Goal: Information Seeking & Learning: Get advice/opinions

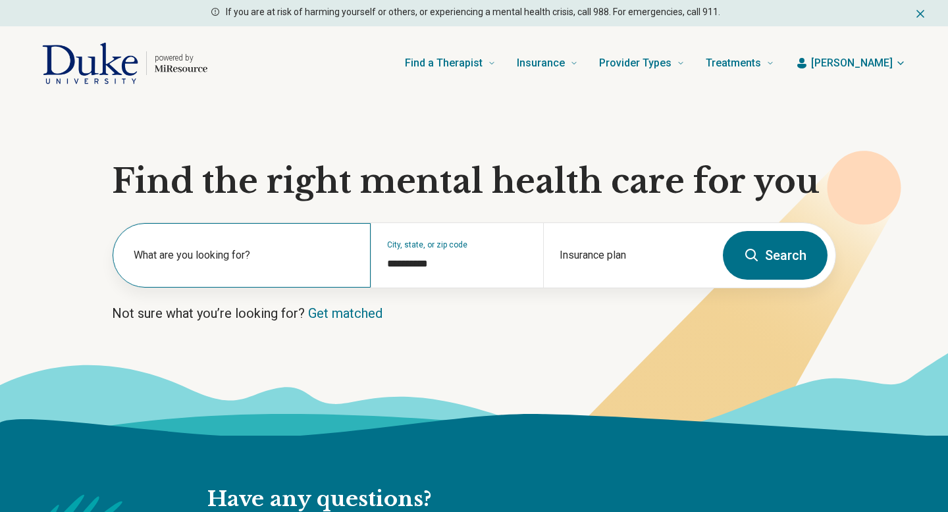
click at [302, 261] on label "What are you looking for?" at bounding box center [244, 256] width 221 height 16
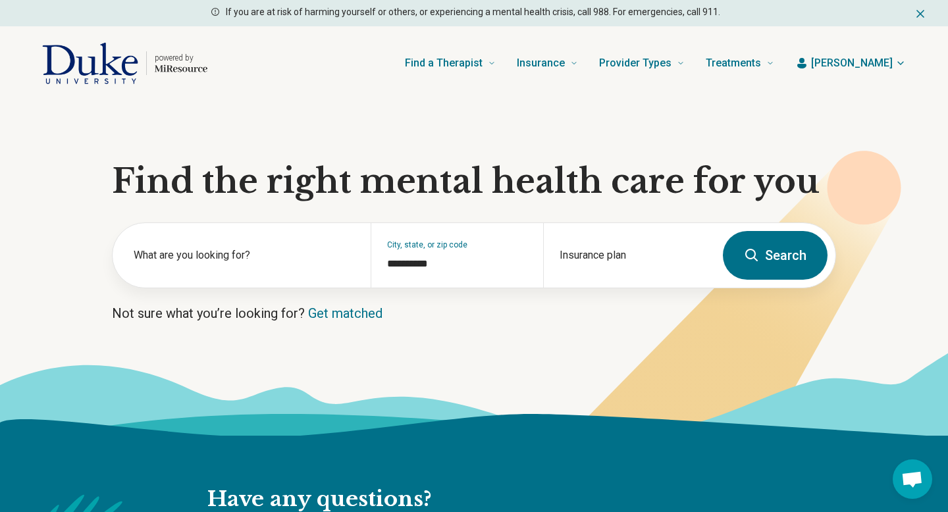
click at [776, 256] on button "Search" at bounding box center [775, 255] width 105 height 49
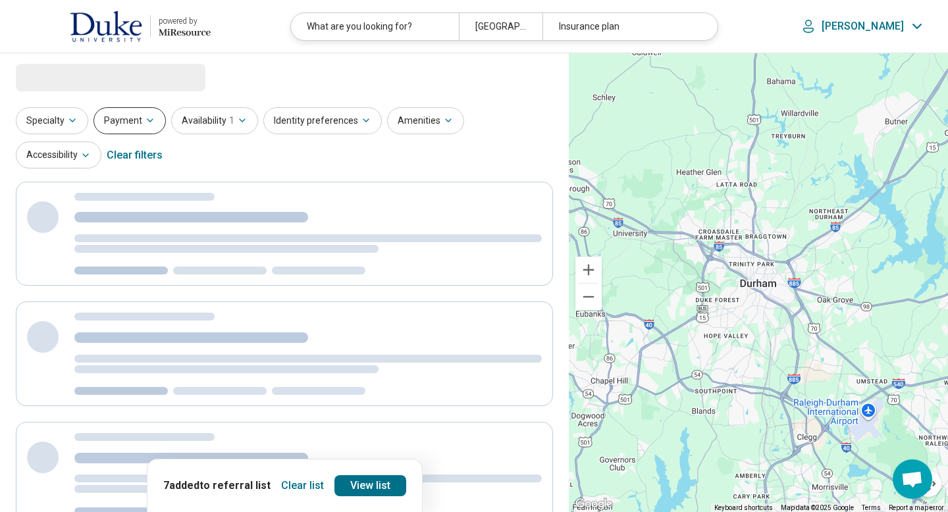
click at [115, 120] on button "Payment" at bounding box center [129, 120] width 72 height 27
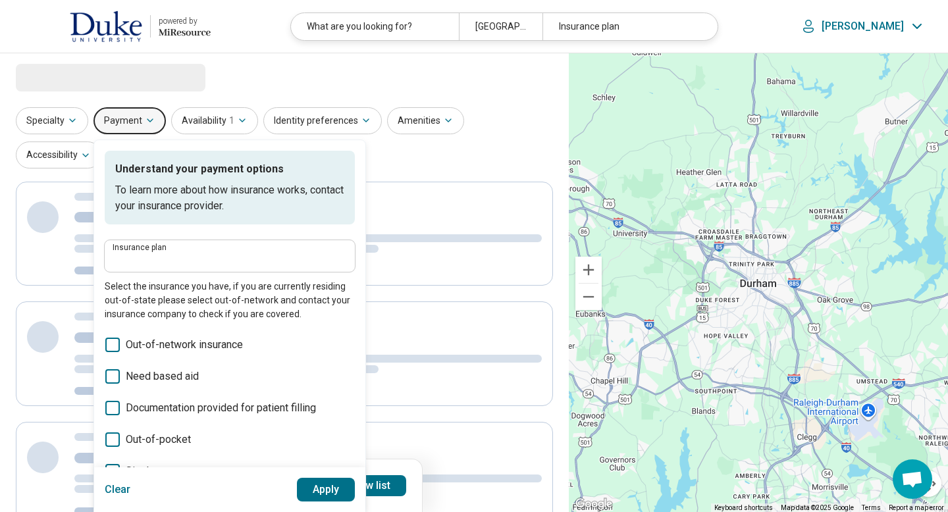
select select "***"
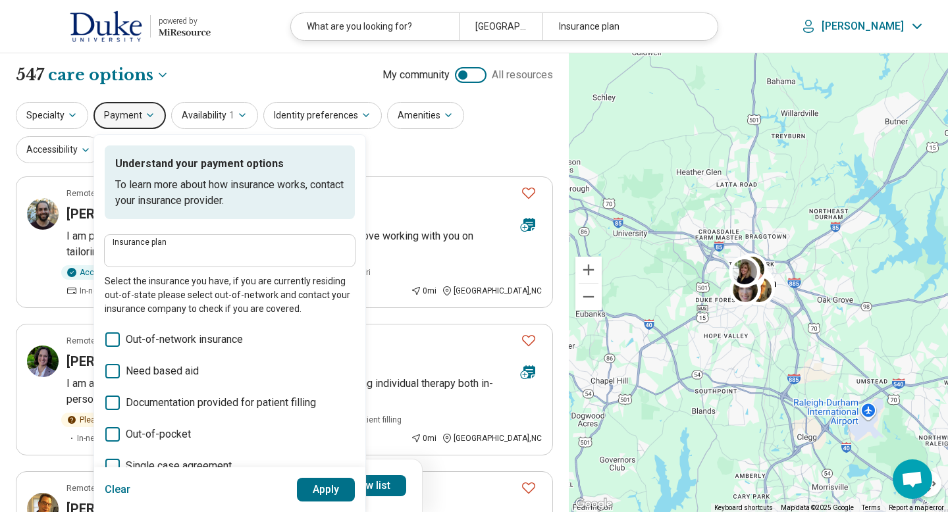
click at [268, 239] on label "Insurance plan" at bounding box center [230, 242] width 234 height 8
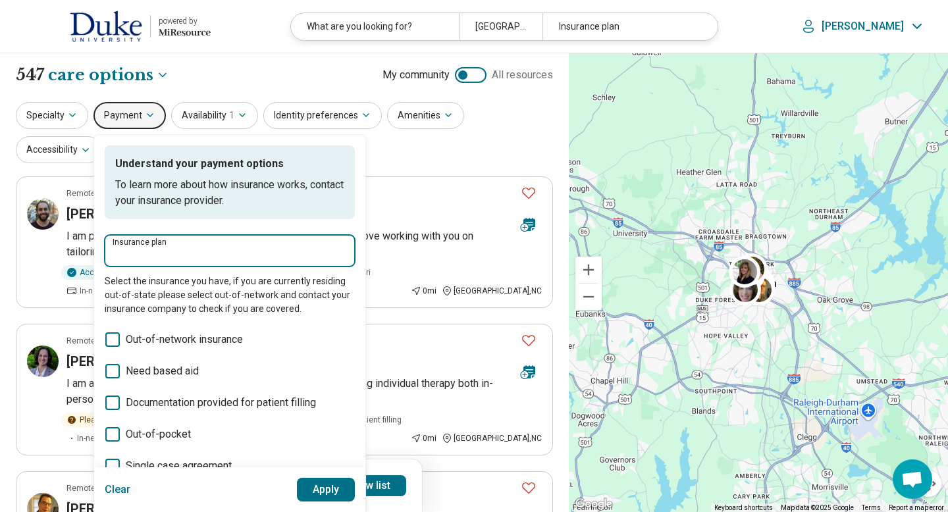
click at [268, 247] on input "Insurance plan" at bounding box center [230, 255] width 234 height 16
click at [145, 291] on div "DSHIP" at bounding box center [134, 290] width 58 height 26
type input "*****"
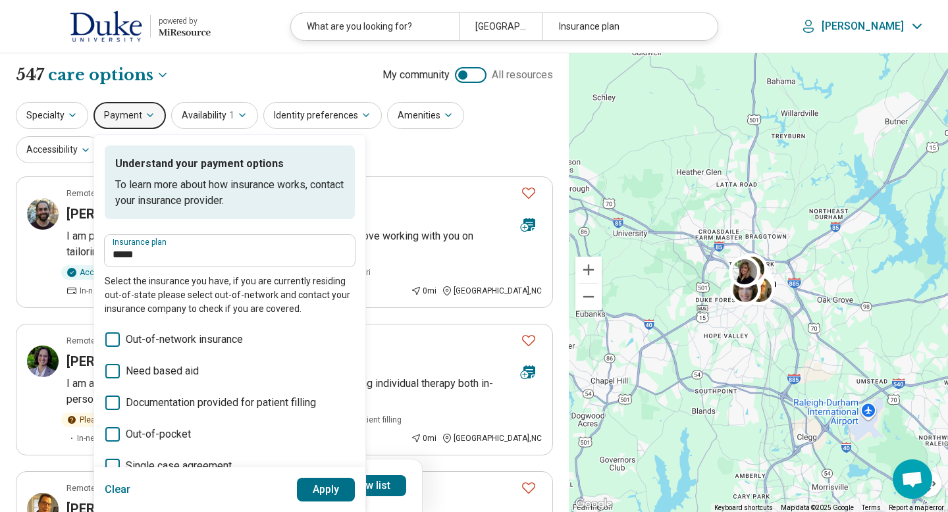
click at [324, 488] on button "Apply" at bounding box center [326, 490] width 59 height 24
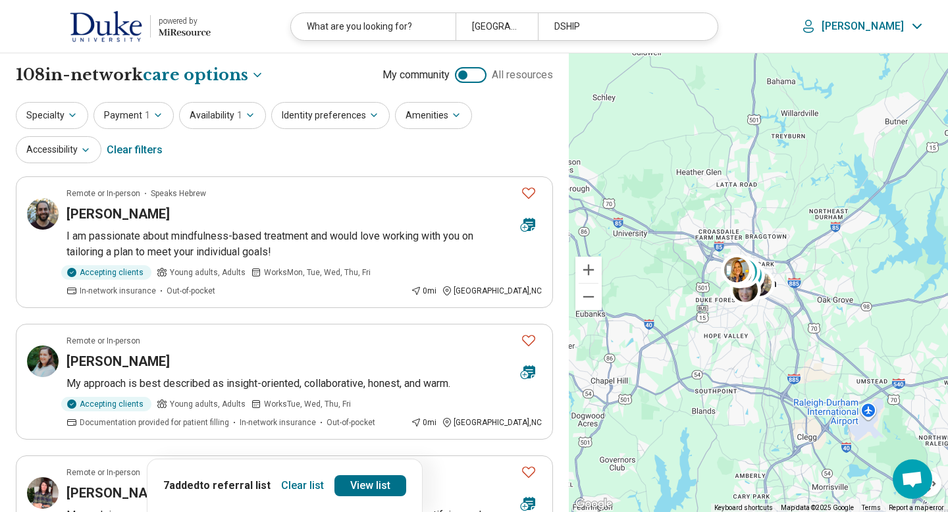
click at [305, 487] on button "Clear list" at bounding box center [302, 485] width 53 height 21
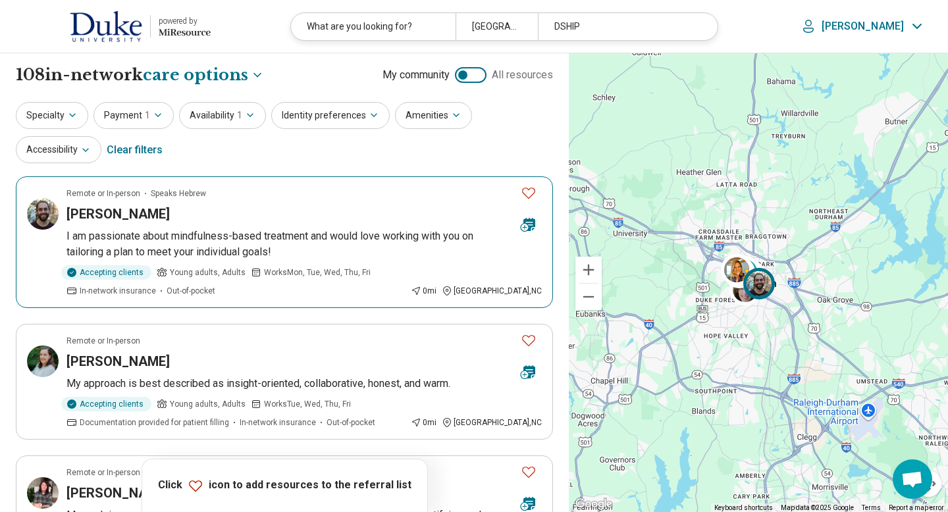
click at [536, 194] on icon "Favorite" at bounding box center [529, 193] width 16 height 16
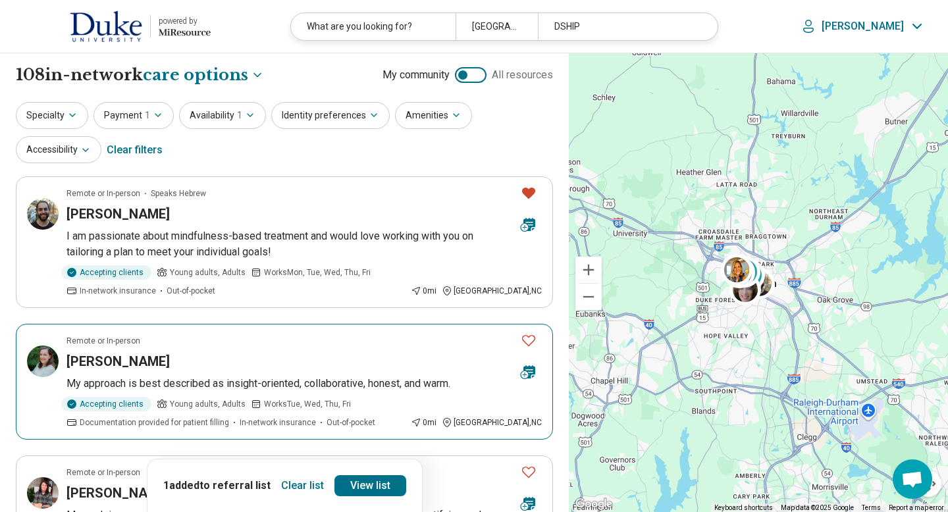
click at [529, 337] on icon "Favorite" at bounding box center [528, 340] width 13 height 11
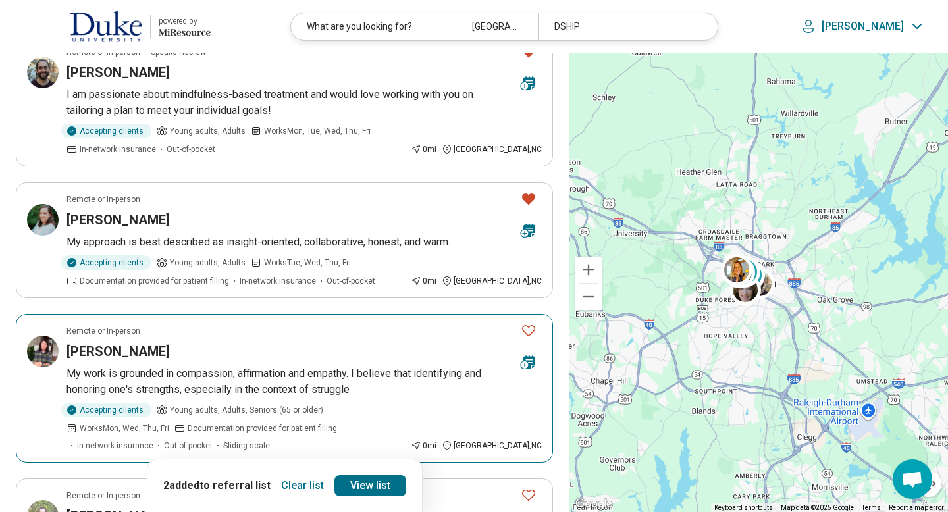
scroll to position [158, 0]
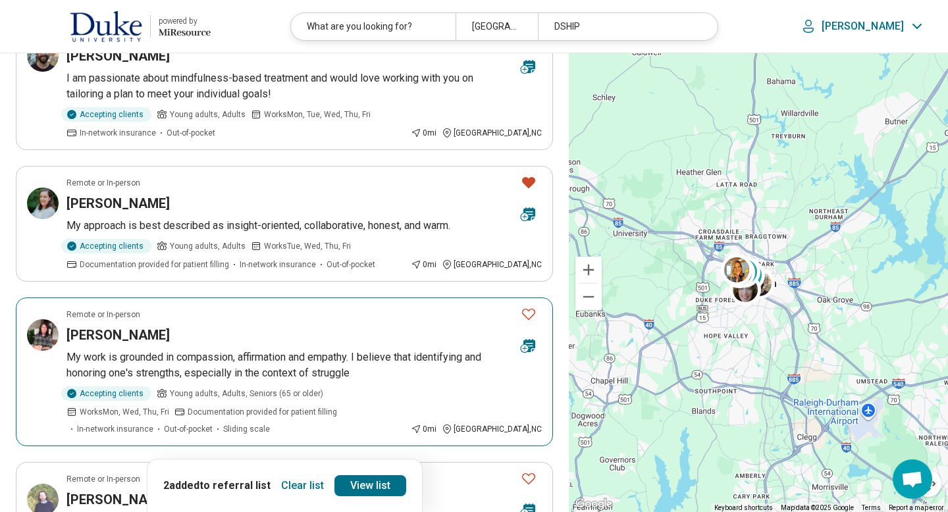
click at [529, 313] on icon "Favorite" at bounding box center [529, 314] width 16 height 16
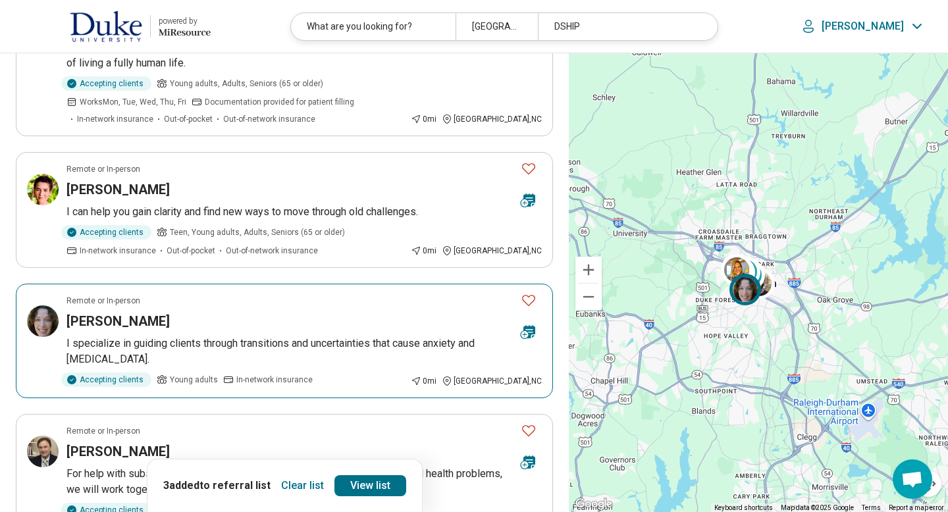
scroll to position [632, 0]
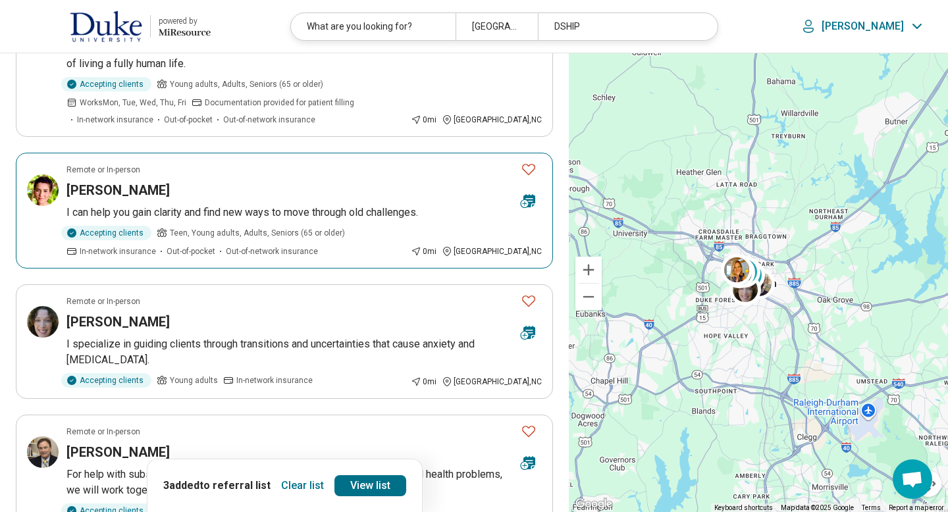
click at [531, 161] on icon "Favorite" at bounding box center [529, 169] width 16 height 16
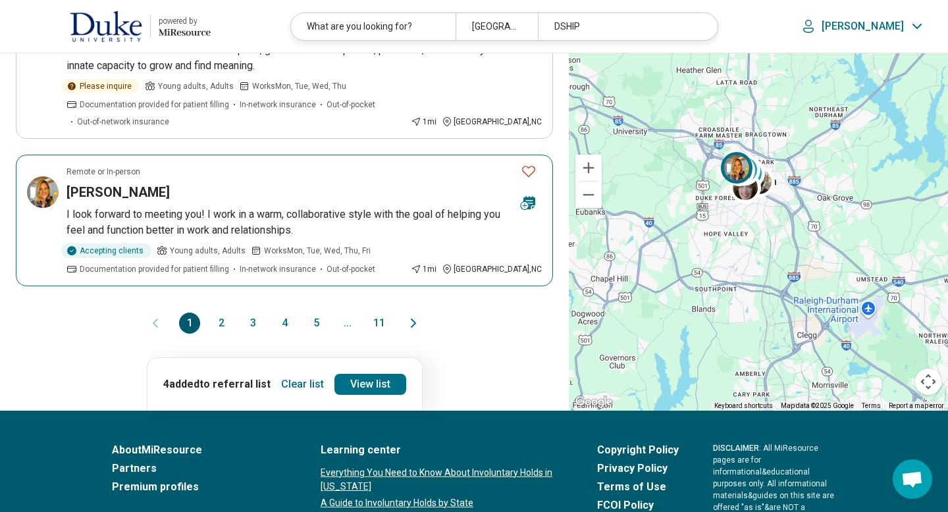
scroll to position [1369, 0]
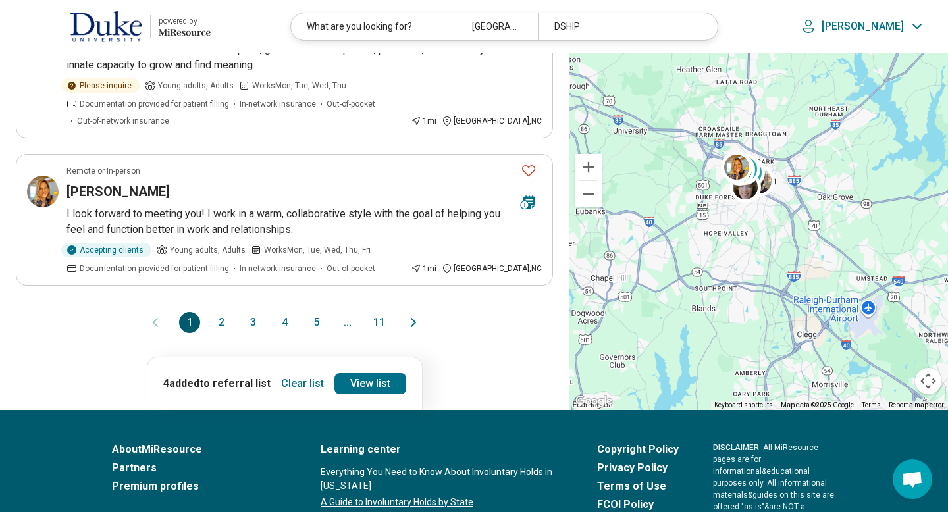
click at [223, 312] on button "2" at bounding box center [221, 322] width 21 height 21
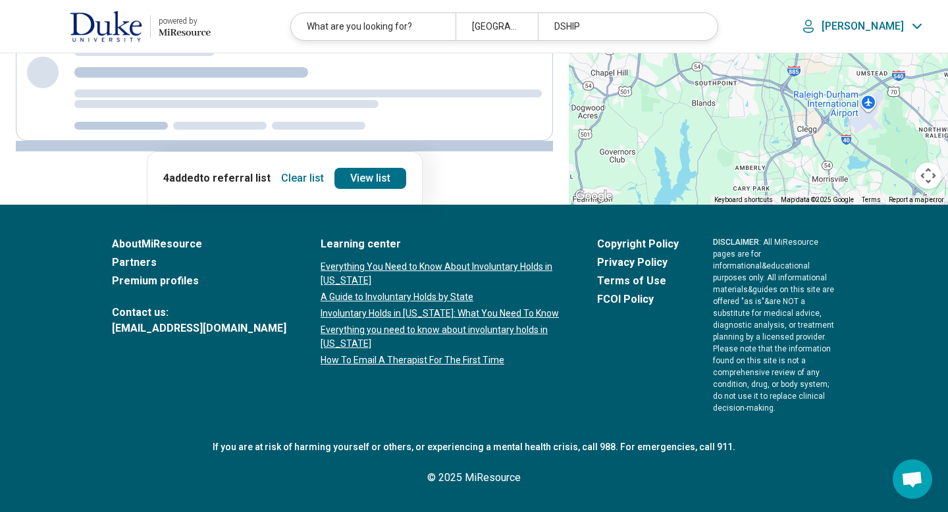
scroll to position [0, 0]
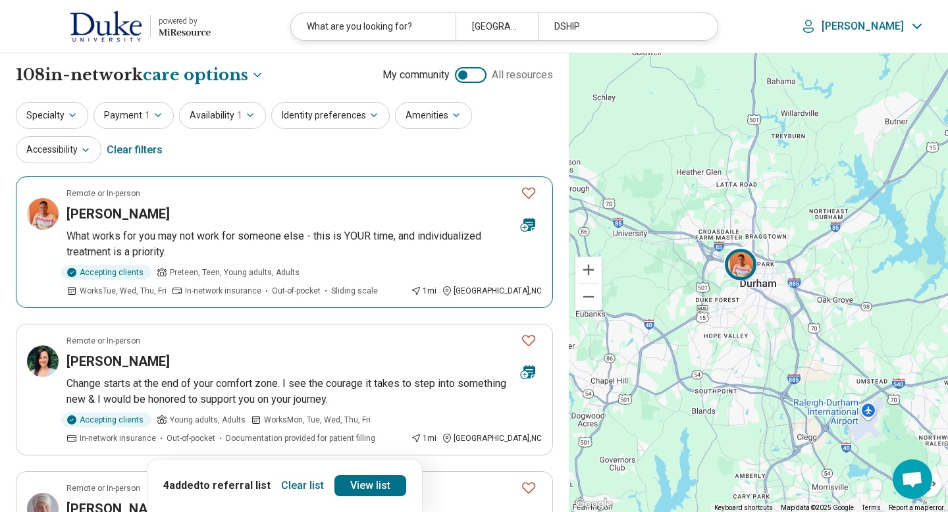
click at [530, 193] on icon "Favorite" at bounding box center [529, 193] width 16 height 16
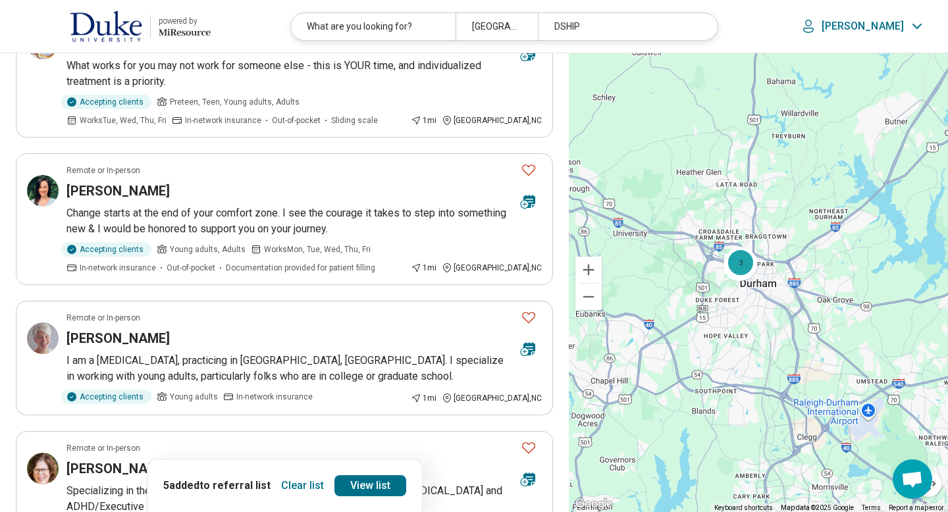
scroll to position [184, 0]
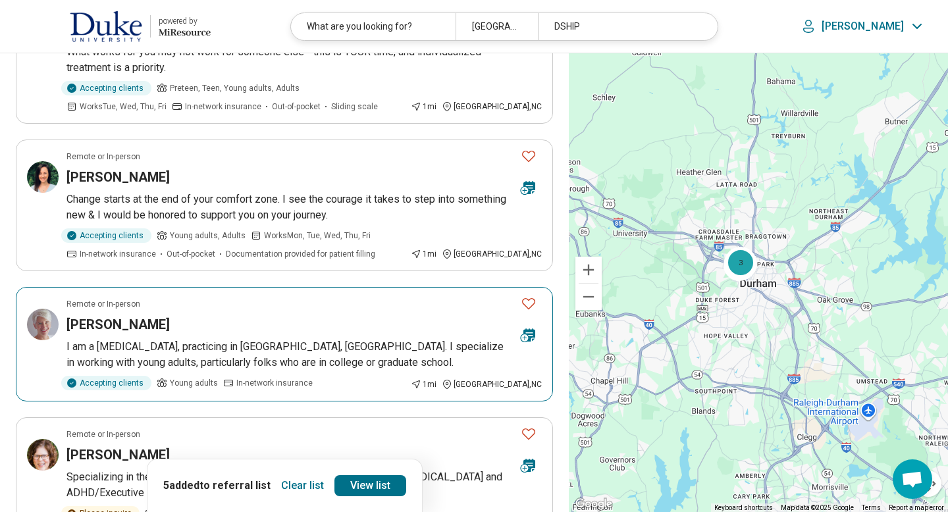
click at [529, 309] on icon "Favorite" at bounding box center [529, 304] width 16 height 16
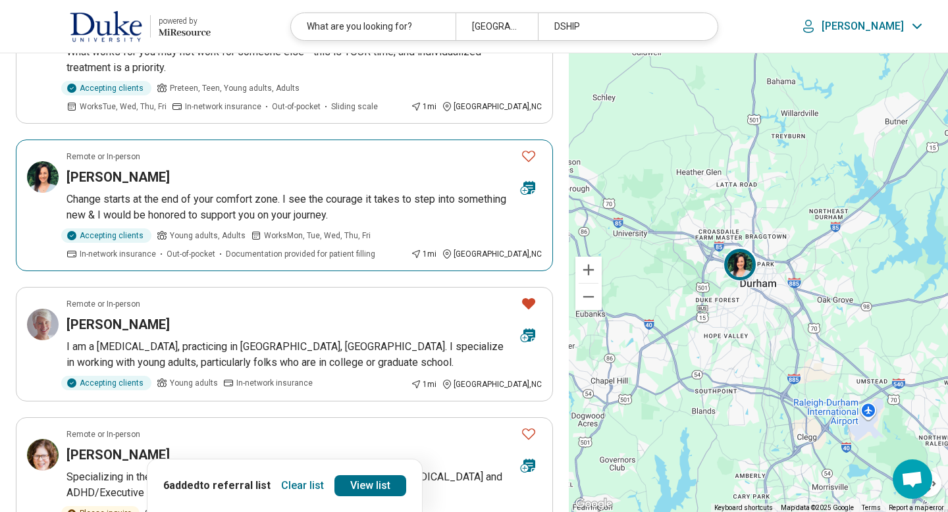
click at [531, 161] on icon "Favorite" at bounding box center [529, 156] width 16 height 16
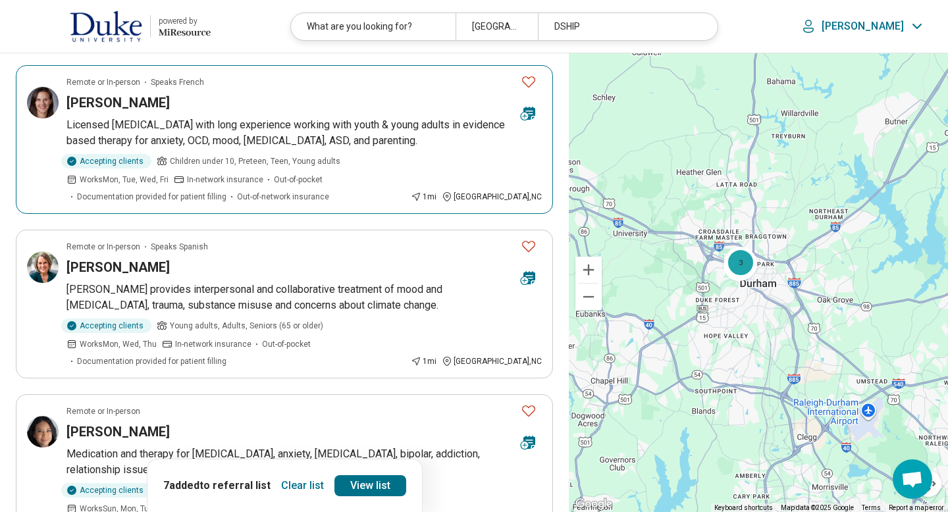
scroll to position [685, 0]
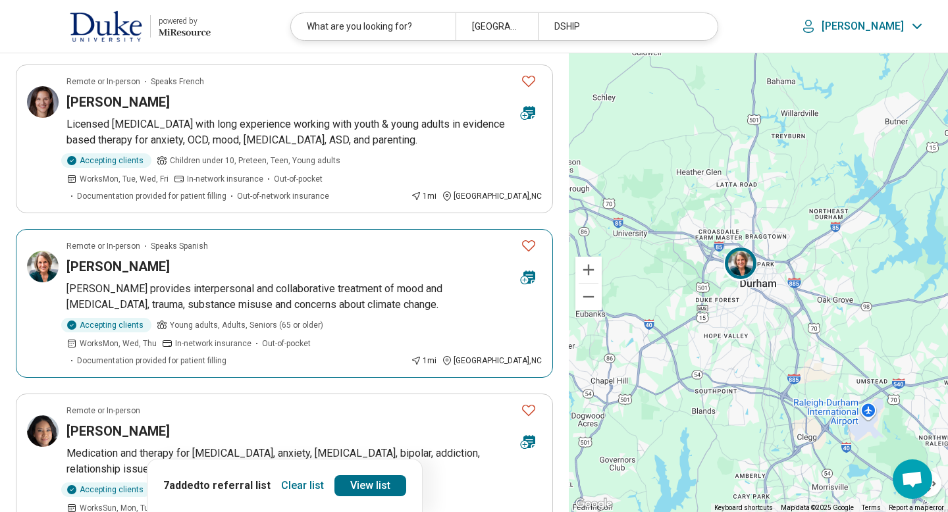
click at [529, 246] on icon "Favorite" at bounding box center [529, 246] width 16 height 16
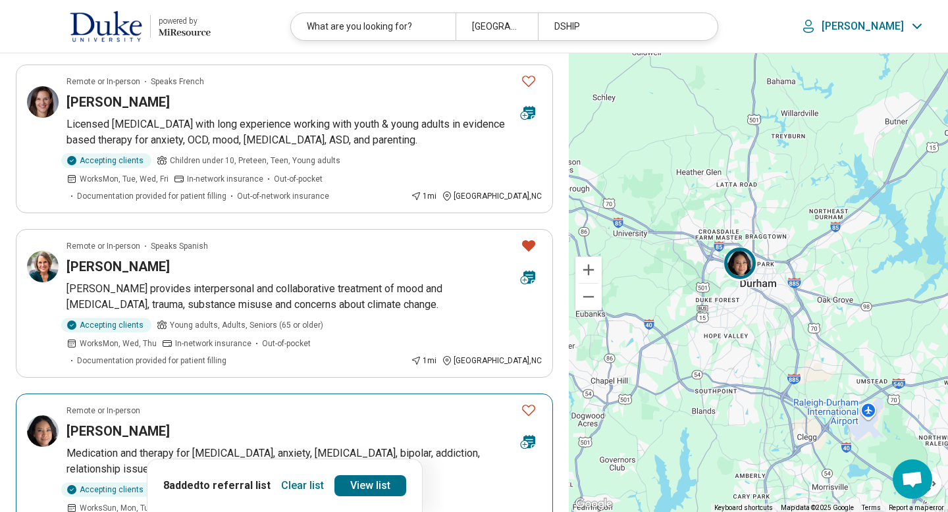
click at [521, 402] on icon "Favorite" at bounding box center [529, 410] width 16 height 16
click at [380, 477] on link "View list" at bounding box center [370, 485] width 72 height 21
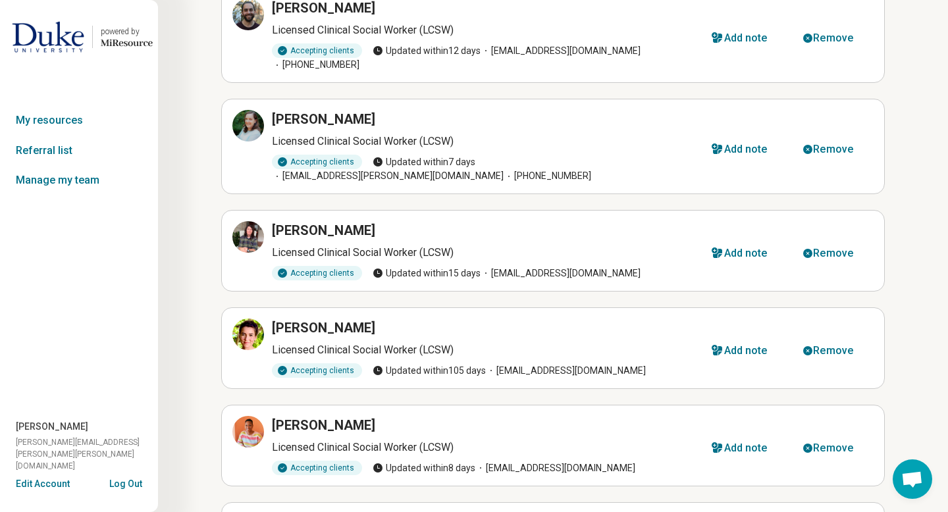
scroll to position [105, 0]
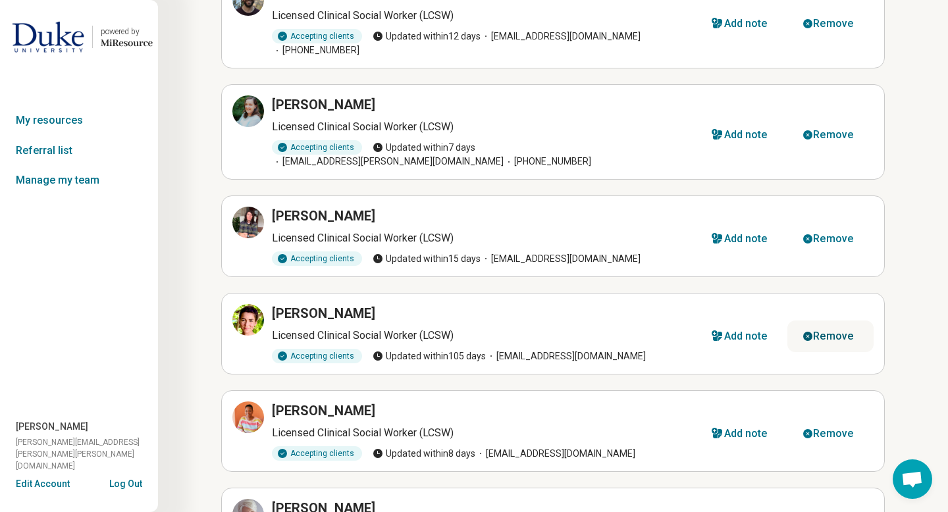
click at [833, 331] on div "Remove" at bounding box center [833, 336] width 40 height 11
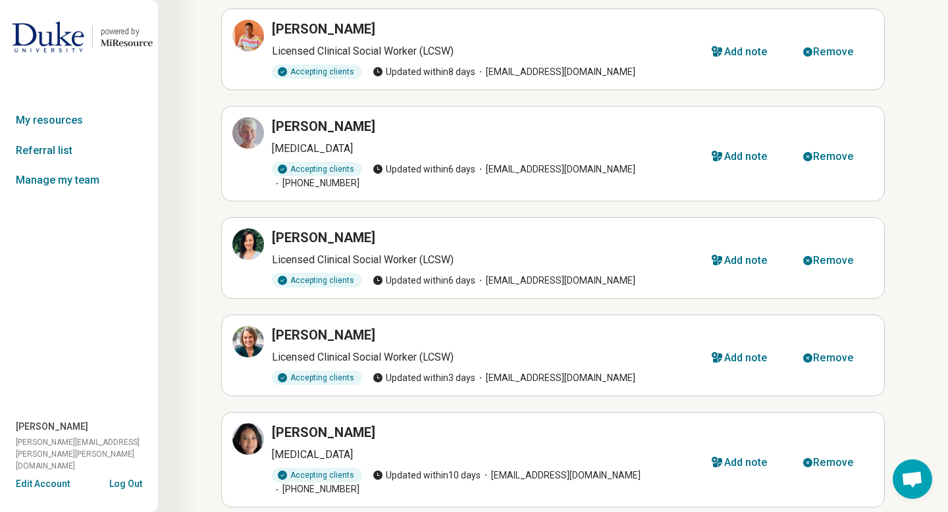
scroll to position [390, 0]
click at [822, 457] on div "Remove" at bounding box center [833, 462] width 40 height 11
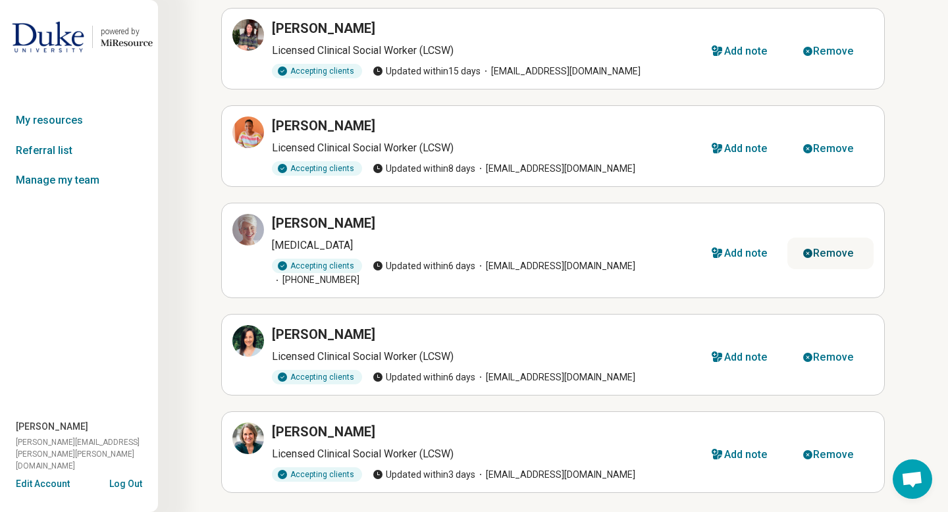
click at [837, 248] on div "Remove" at bounding box center [833, 253] width 40 height 11
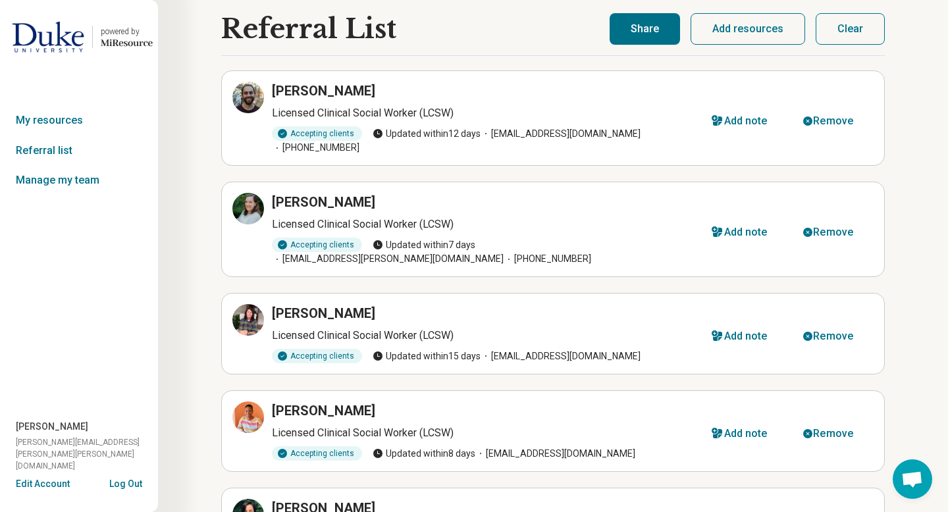
scroll to position [0, 0]
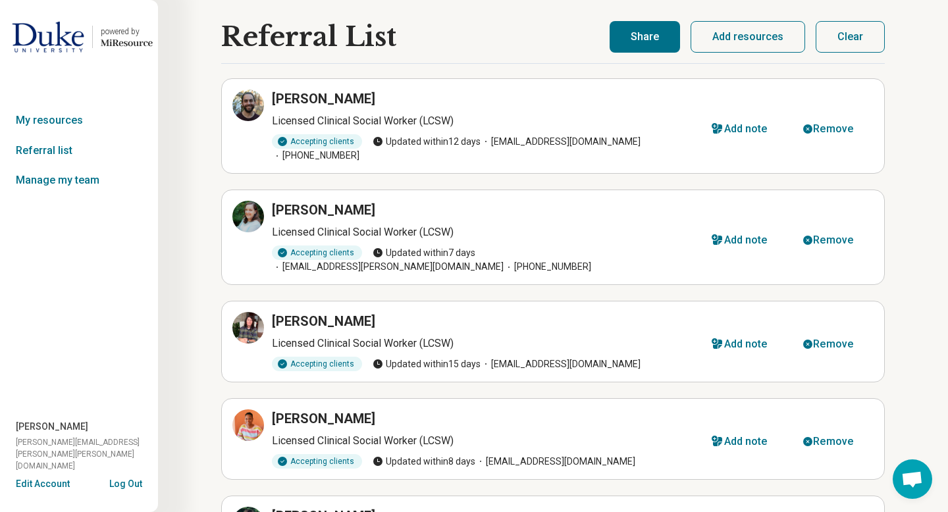
click at [651, 36] on button "Share" at bounding box center [645, 37] width 70 height 32
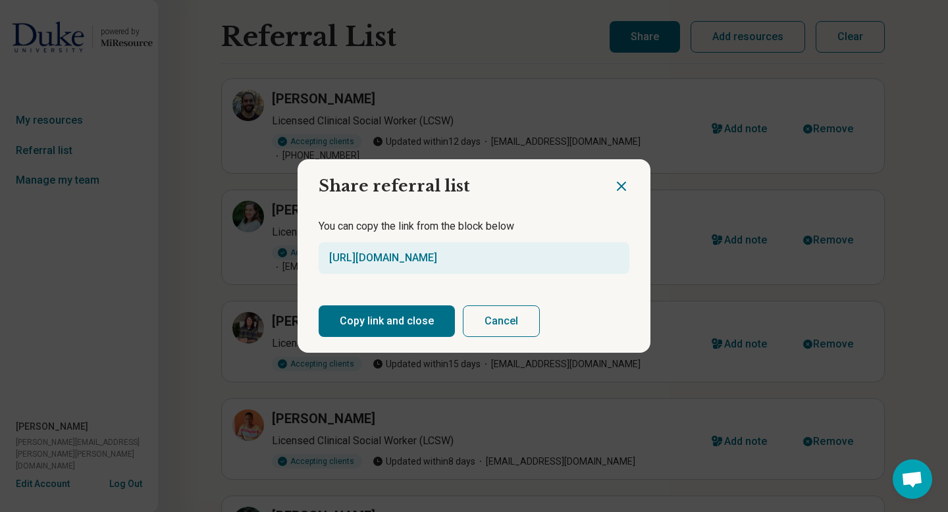
click at [384, 309] on button "Copy link and close" at bounding box center [387, 321] width 136 height 32
